Goal: Navigation & Orientation: Go to known website

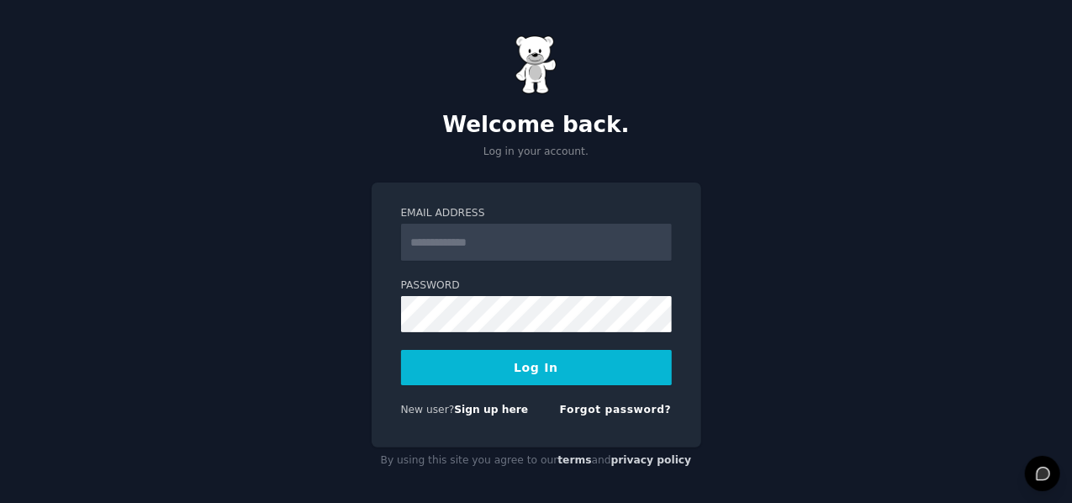
click at [488, 242] on input "Email Address" at bounding box center [536, 242] width 271 height 37
type input "**********"
click at [508, 369] on button "Log In" at bounding box center [536, 367] width 271 height 35
